Goal: Find specific page/section: Find specific page/section

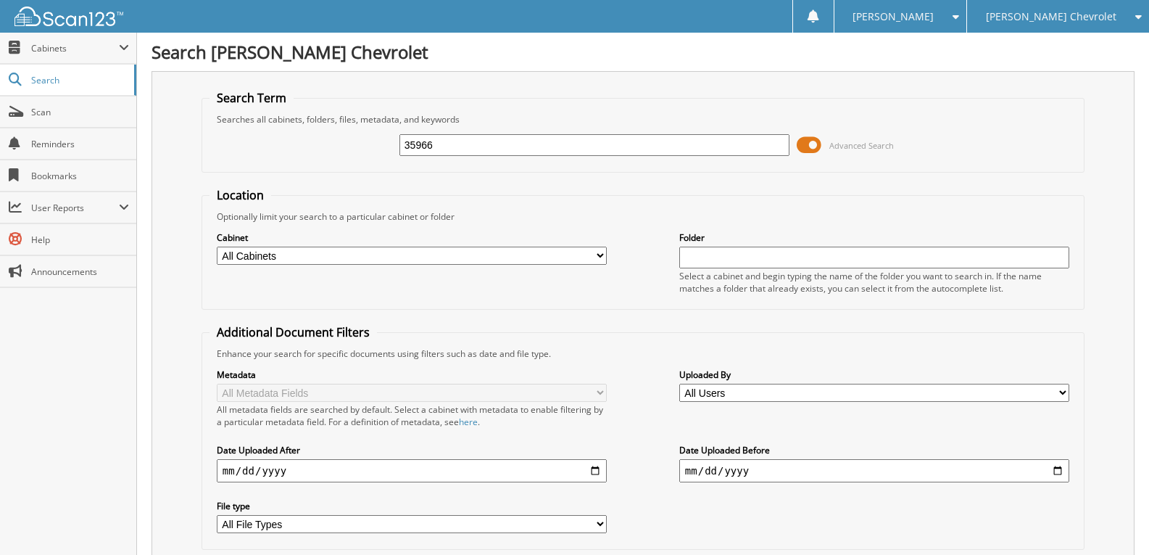
type input "35966"
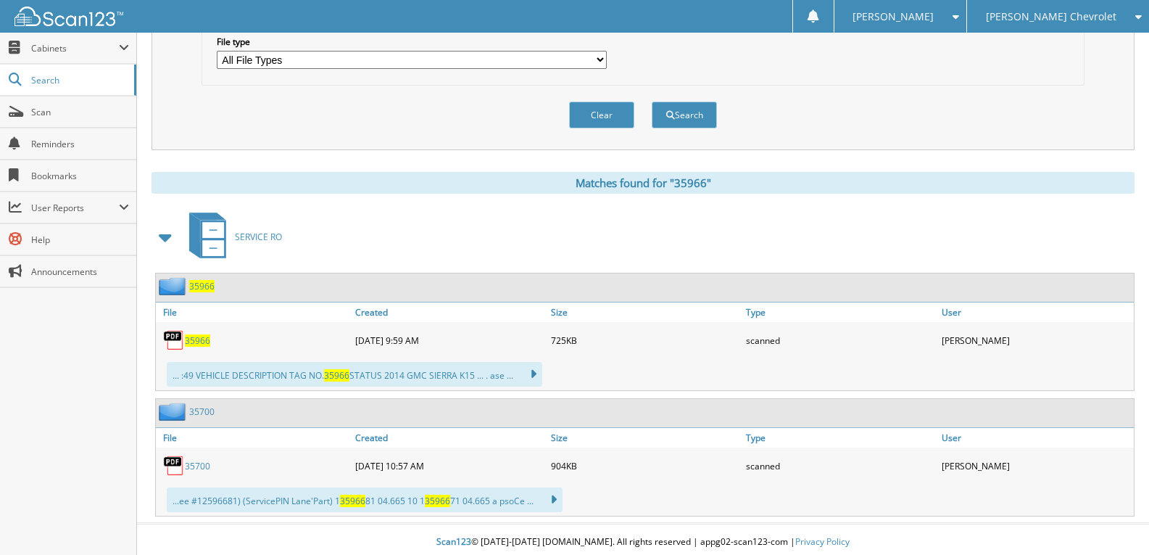
scroll to position [470, 0]
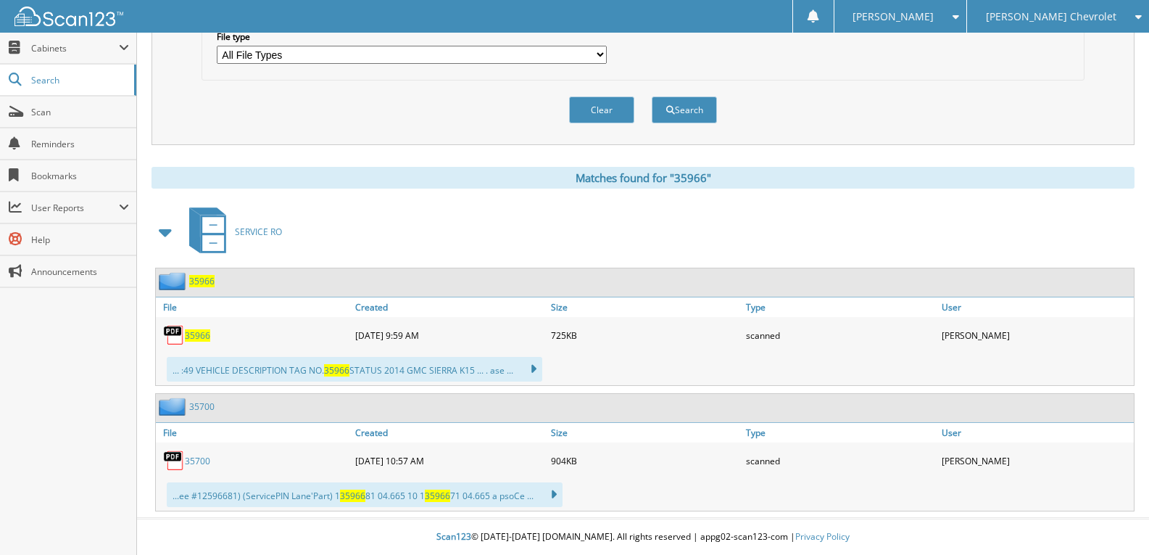
click at [202, 282] on span "35966" at bounding box center [201, 281] width 25 height 12
